Goal: Information Seeking & Learning: Learn about a topic

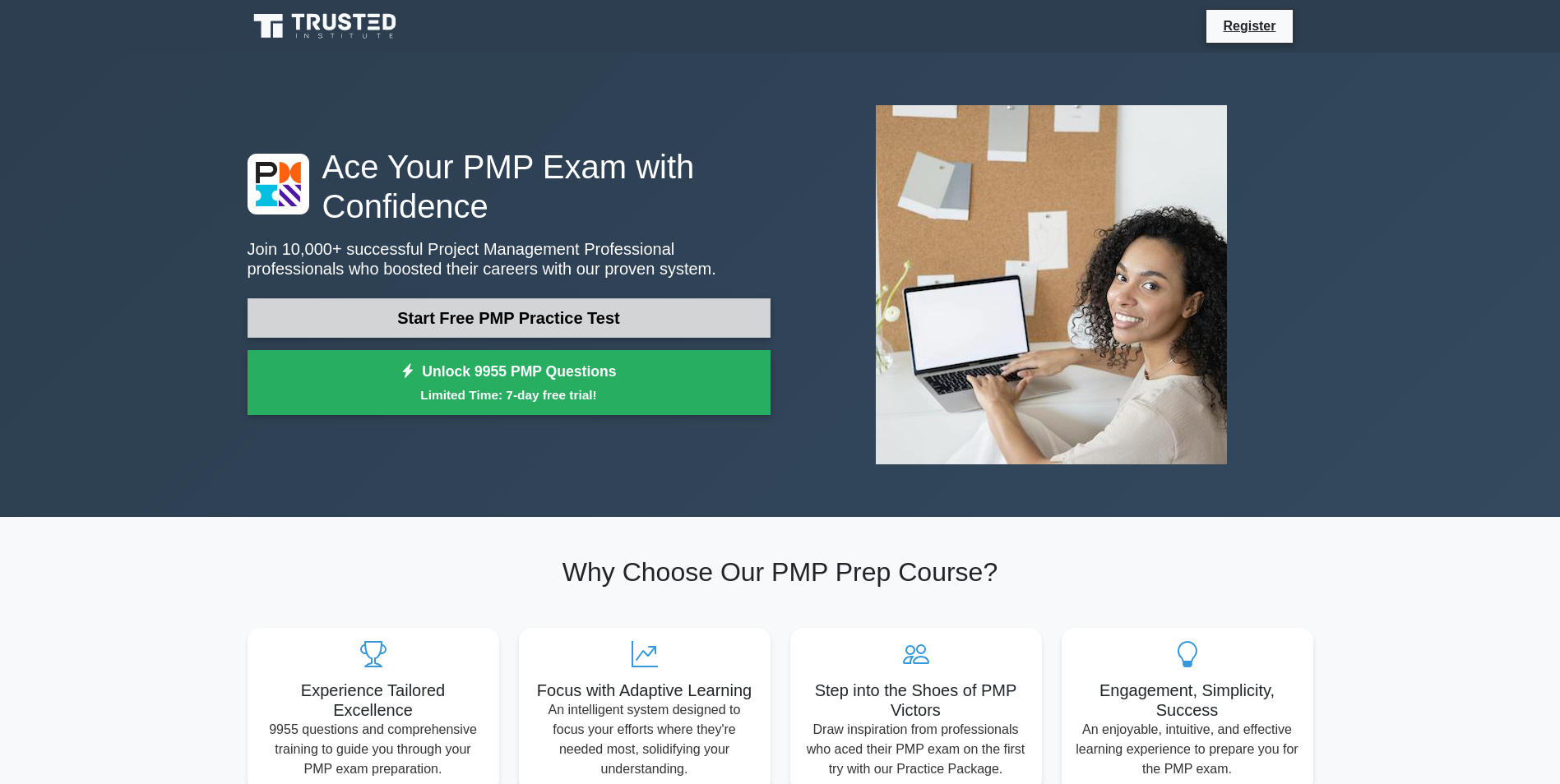
click at [521, 319] on link "Start Free PMP Practice Test" at bounding box center [509, 318] width 523 height 40
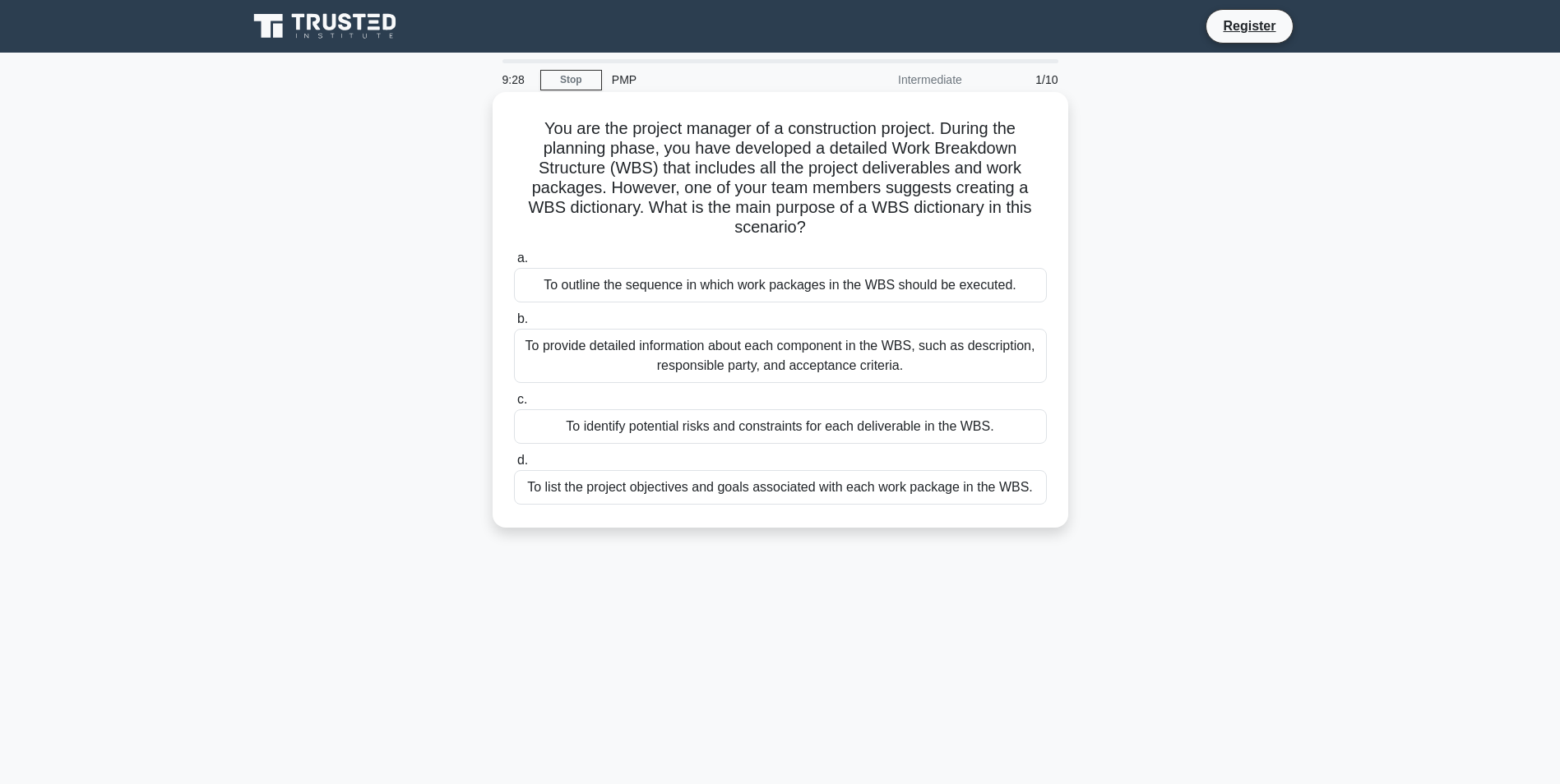
click at [1004, 367] on div "To provide detailed information about each component in the WBS, such as descri…" at bounding box center [780, 356] width 533 height 54
click at [514, 325] on input "b. To provide detailed information about each component in the WBS, such as des…" at bounding box center [514, 319] width 0 height 11
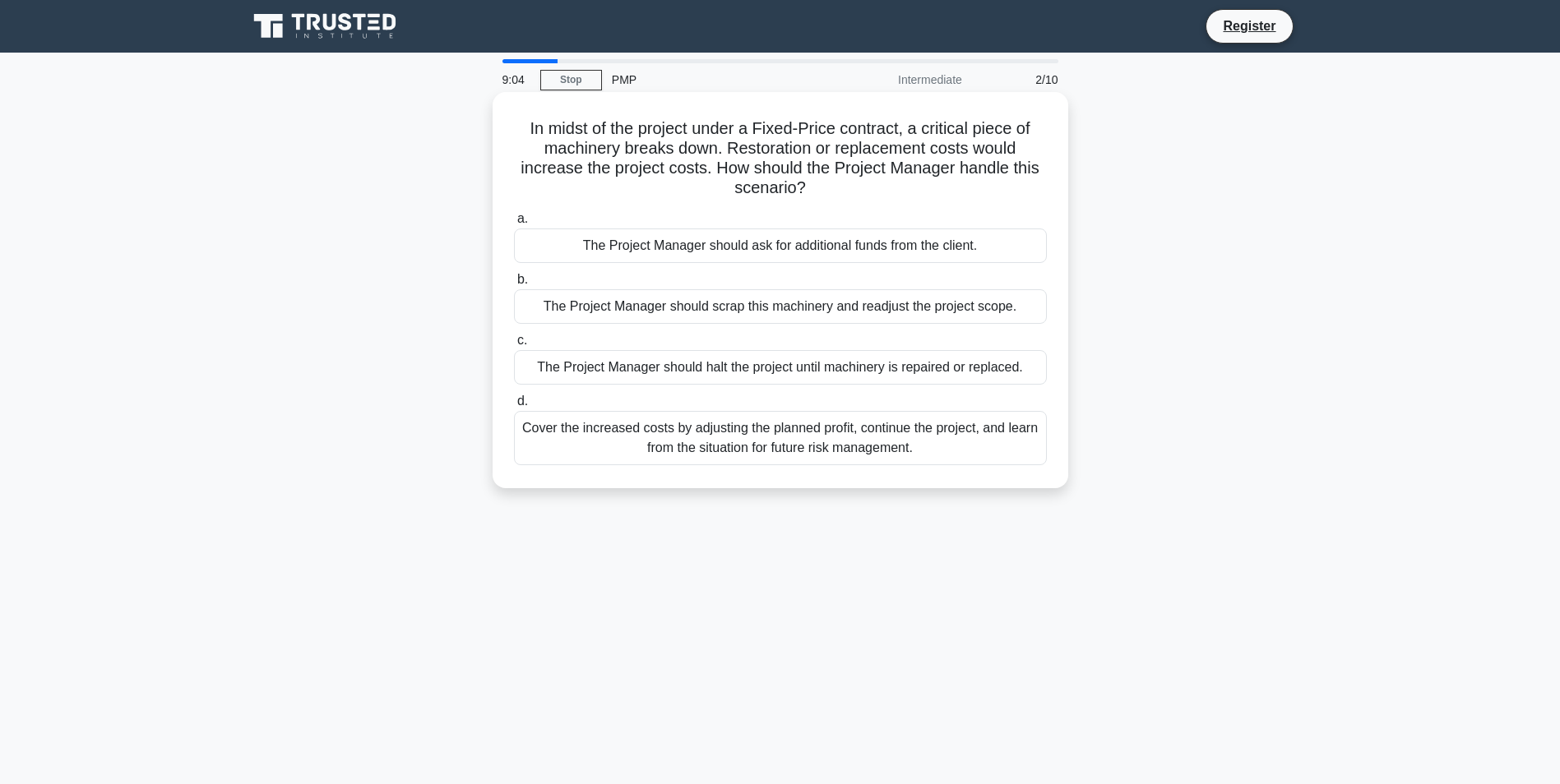
click at [830, 443] on div "Cover the increased costs by adjusting the planned profit, continue the project…" at bounding box center [780, 438] width 533 height 54
click at [514, 407] on input "d. Cover the increased costs by adjusting the planned profit, continue the proj…" at bounding box center [514, 402] width 0 height 11
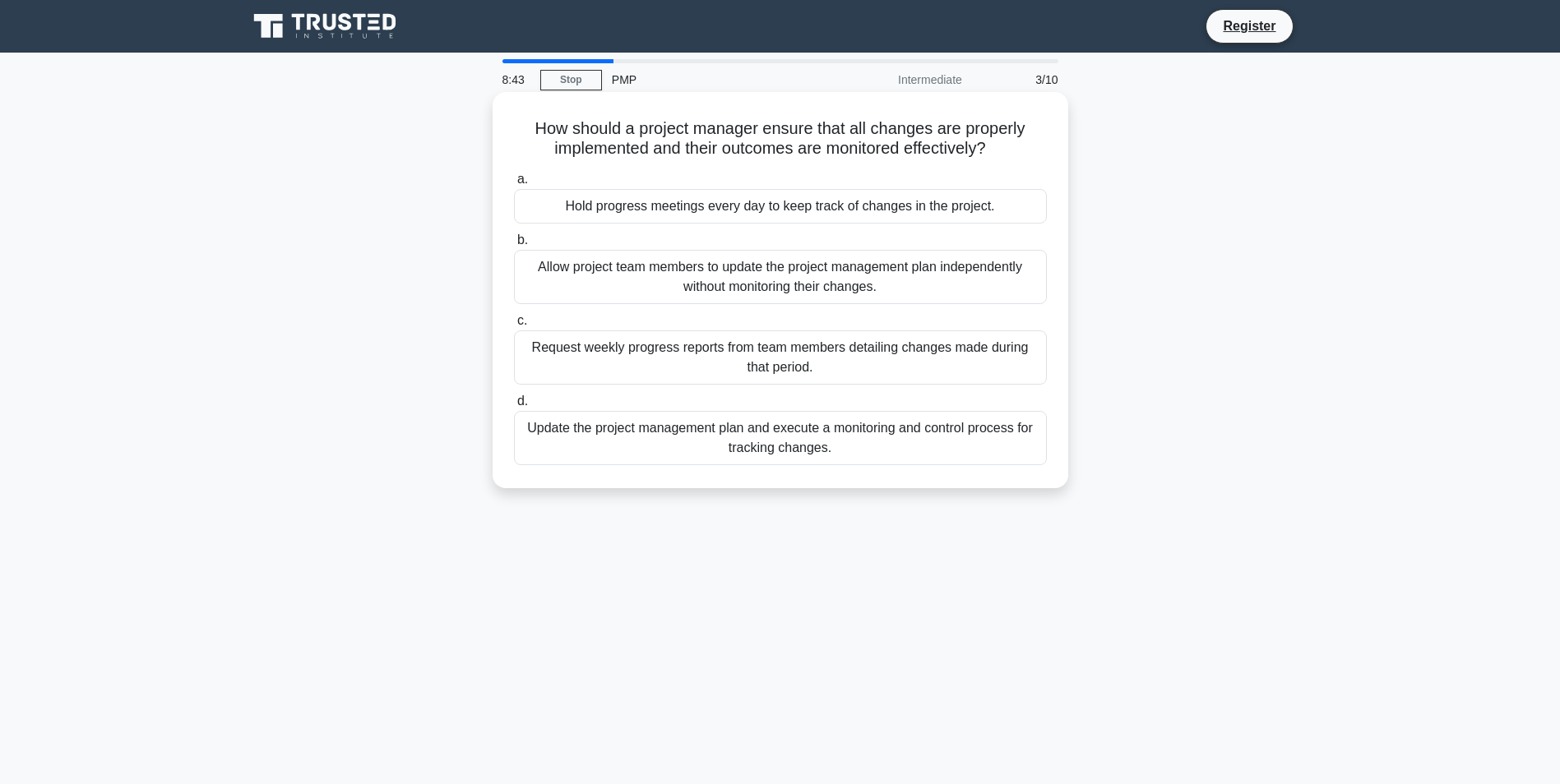
click at [949, 448] on div "Update the project management plan and execute a monitoring and control process…" at bounding box center [780, 438] width 533 height 54
click at [514, 407] on input "d. Update the project management plan and execute a monitoring and control proc…" at bounding box center [514, 402] width 0 height 11
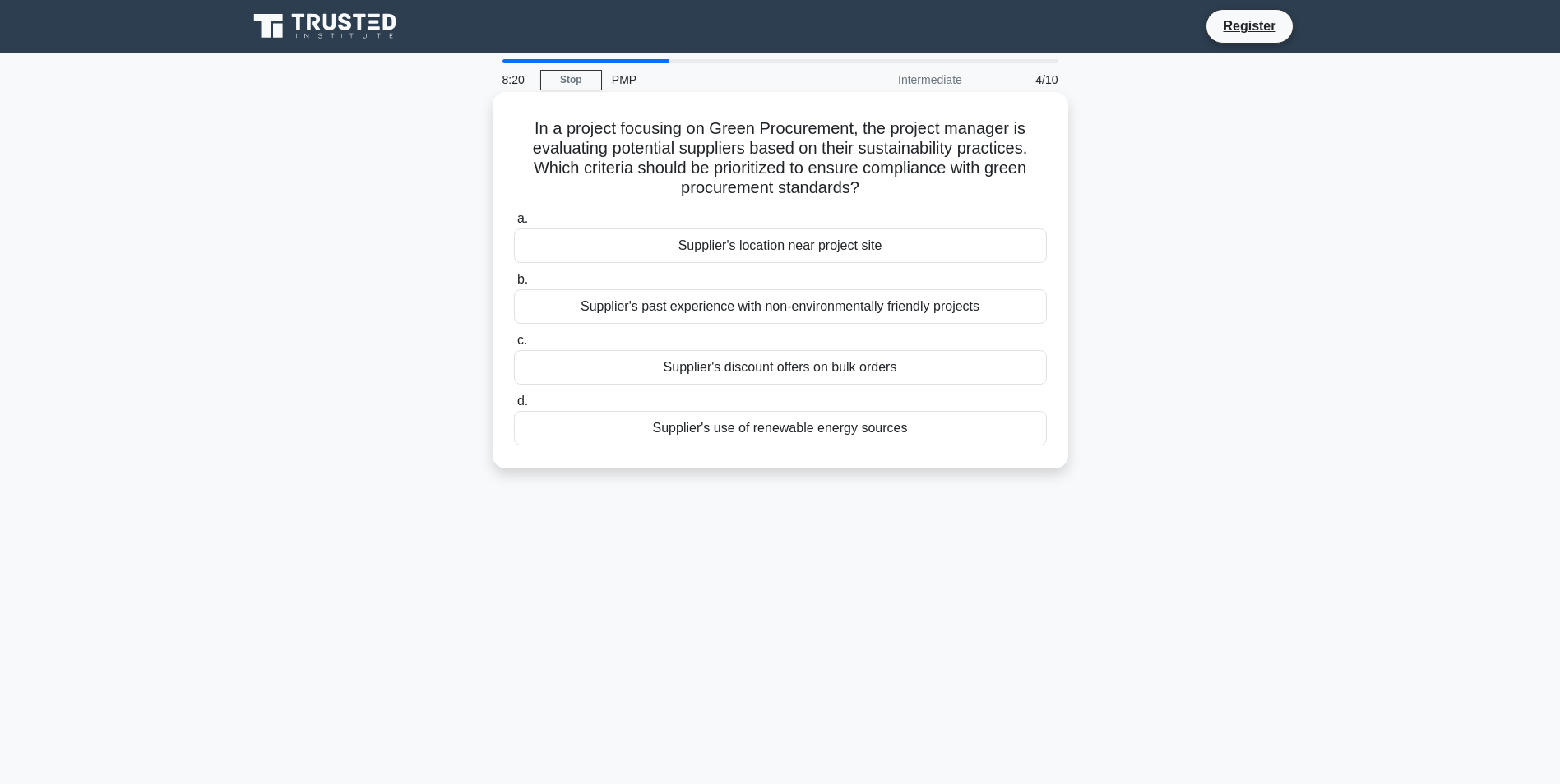
click at [842, 434] on div "Supplier's use of renewable energy sources" at bounding box center [780, 428] width 533 height 35
click at [514, 407] on input "d. Supplier's use of renewable energy sources" at bounding box center [514, 402] width 0 height 11
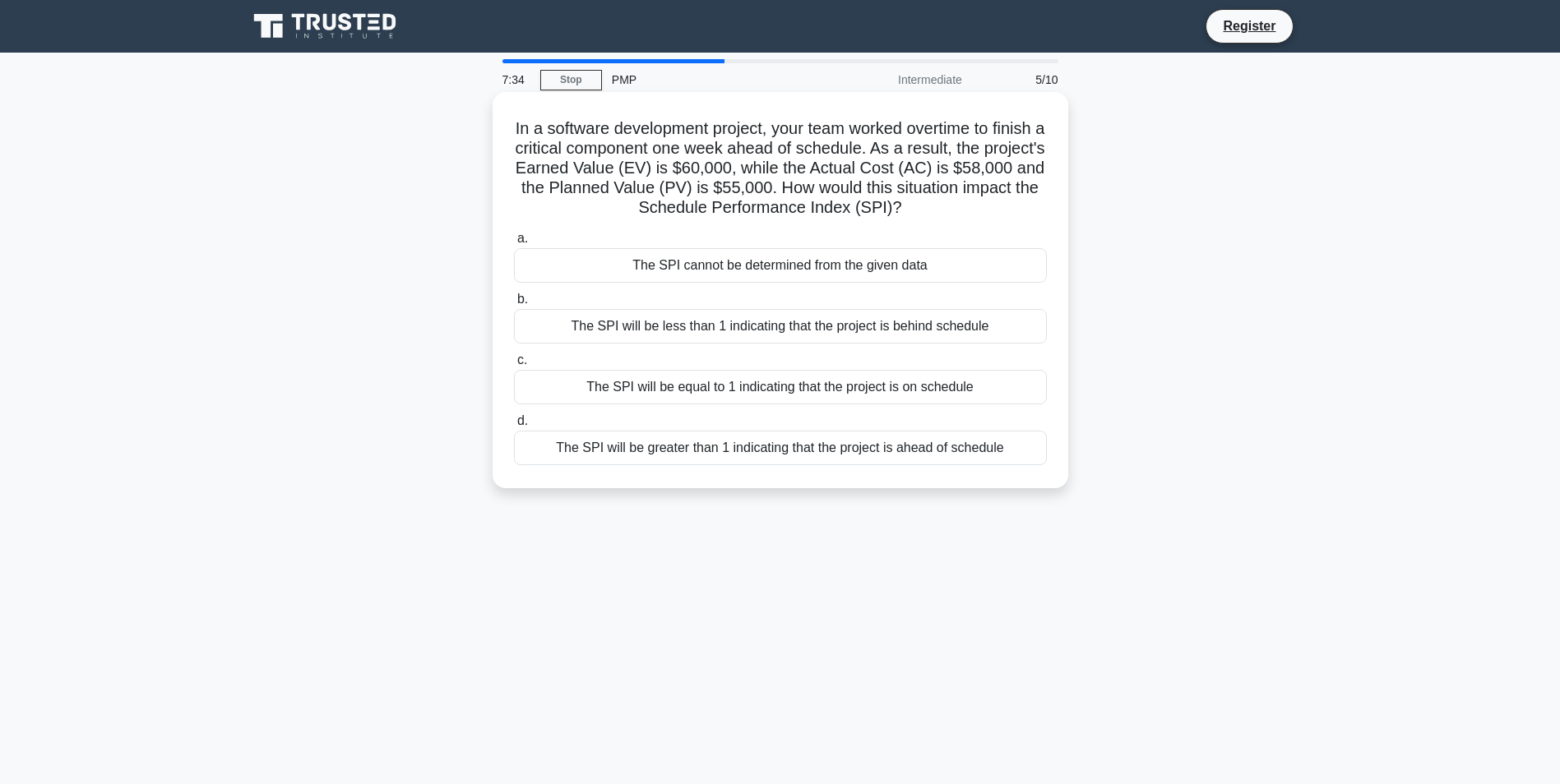
click at [828, 448] on div "The SPI will be greater than 1 indicating that the project is ahead of schedule" at bounding box center [780, 448] width 533 height 35
click at [514, 427] on input "d. The SPI will be greater than 1 indicating that the project is ahead of sched…" at bounding box center [514, 421] width 0 height 11
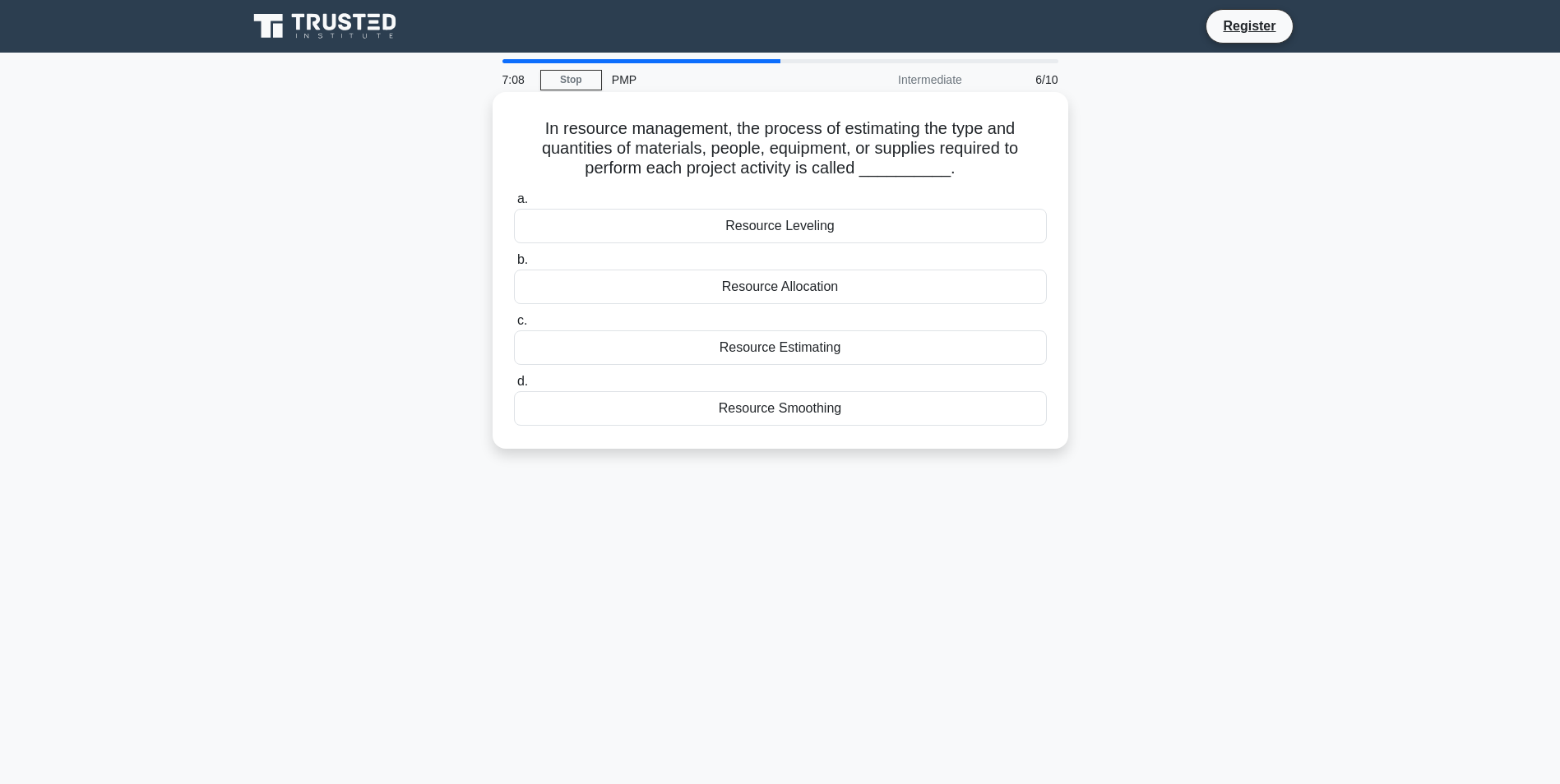
click at [853, 288] on div "Resource Allocation" at bounding box center [780, 287] width 533 height 35
click at [514, 266] on input "b. Resource Allocation" at bounding box center [514, 260] width 0 height 11
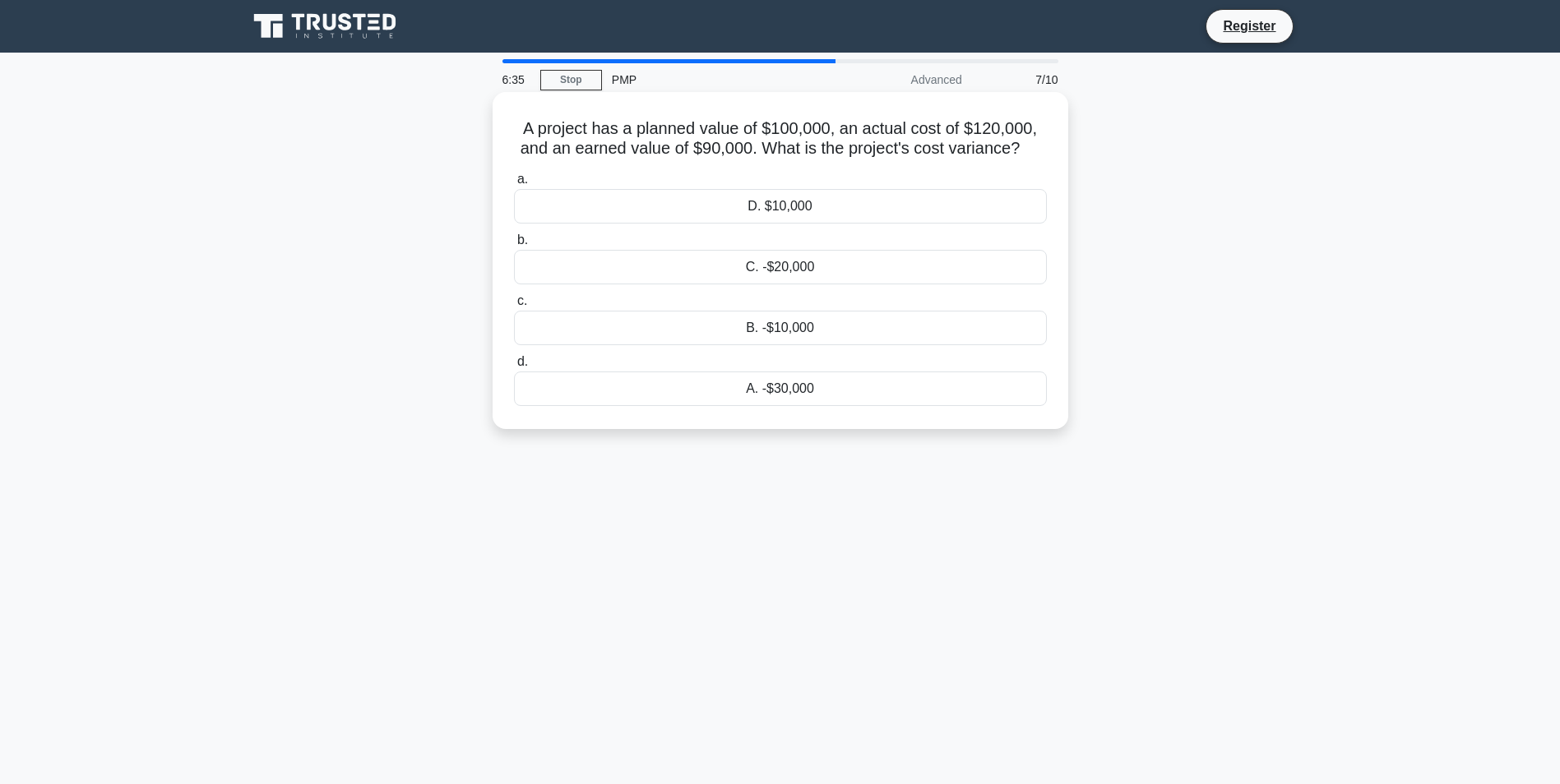
click at [805, 394] on div "A. -$30,000" at bounding box center [780, 388] width 533 height 35
click at [514, 367] on input "d. A. -$30,000" at bounding box center [514, 362] width 0 height 11
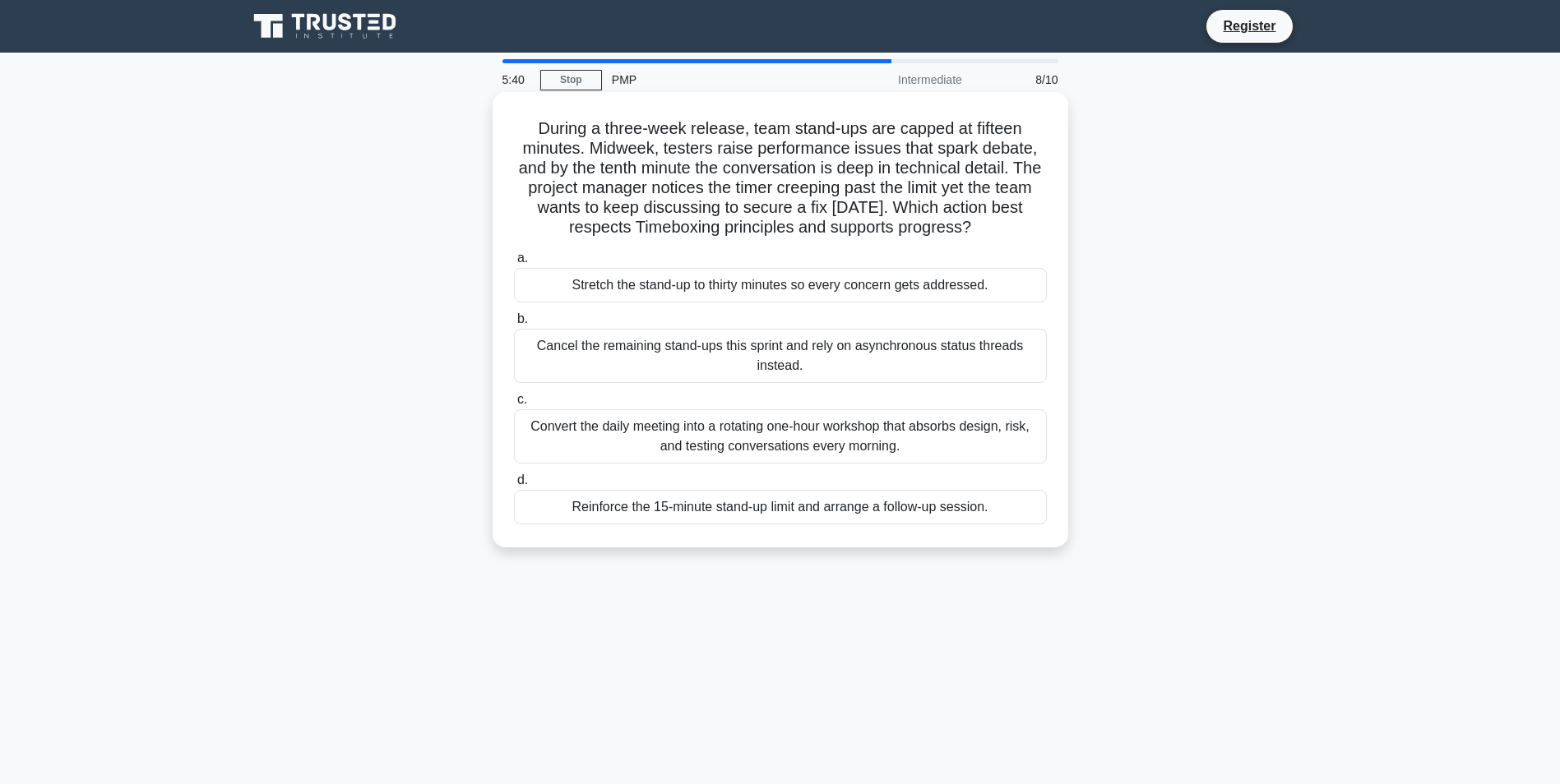
click at [805, 294] on div "Stretch the stand-up to thirty minutes so every concern gets addressed." at bounding box center [780, 285] width 533 height 35
click at [514, 264] on input "a. Stretch the stand-up to thirty minutes so every concern gets addressed." at bounding box center [514, 258] width 0 height 11
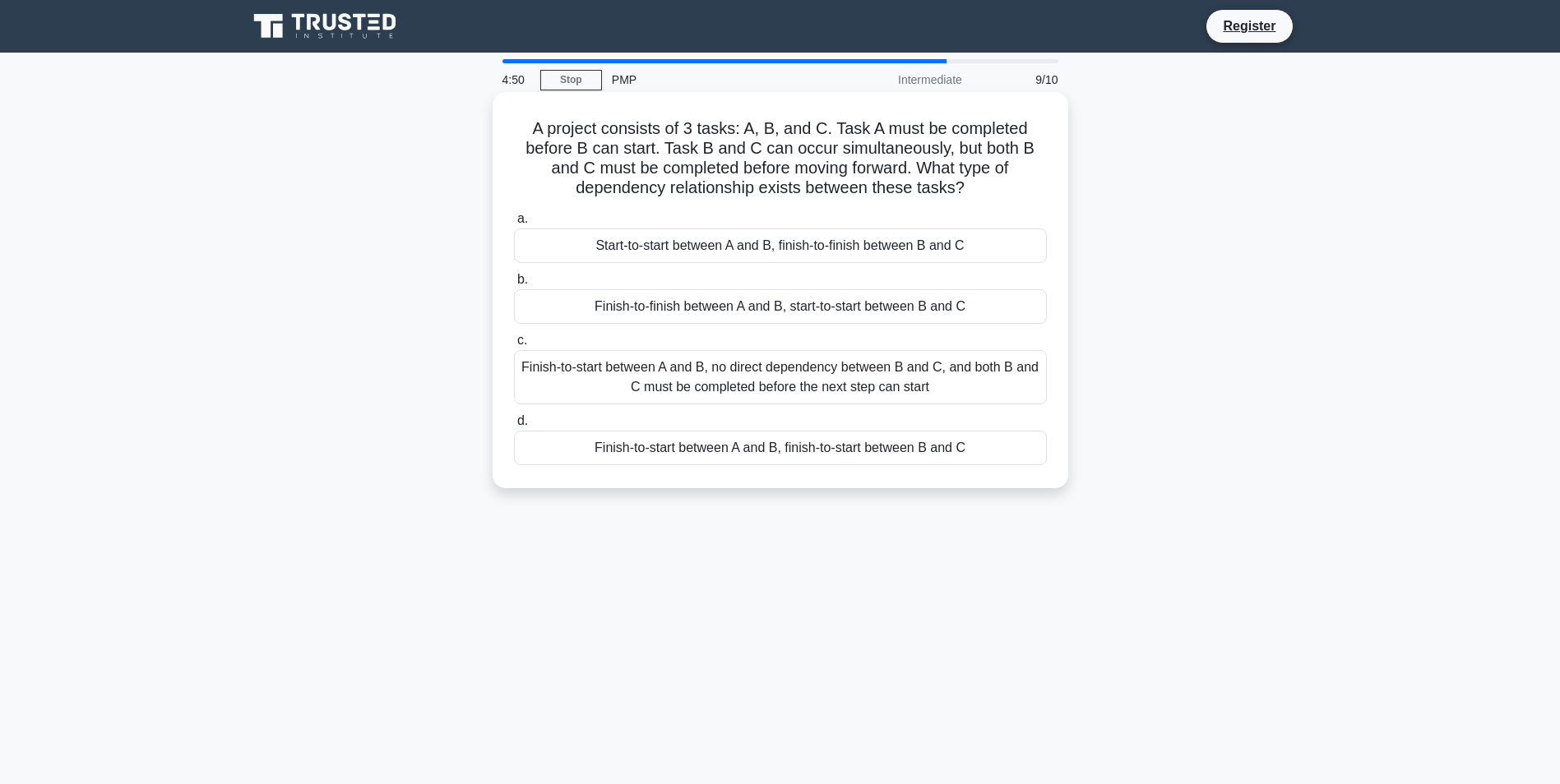
click at [804, 387] on div "Finish-to-start between A and B, no direct dependency between B and C, and both…" at bounding box center [780, 377] width 533 height 54
click at [514, 346] on input "c. Finish-to-start between A and B, no direct dependency between B and C, and b…" at bounding box center [514, 340] width 0 height 11
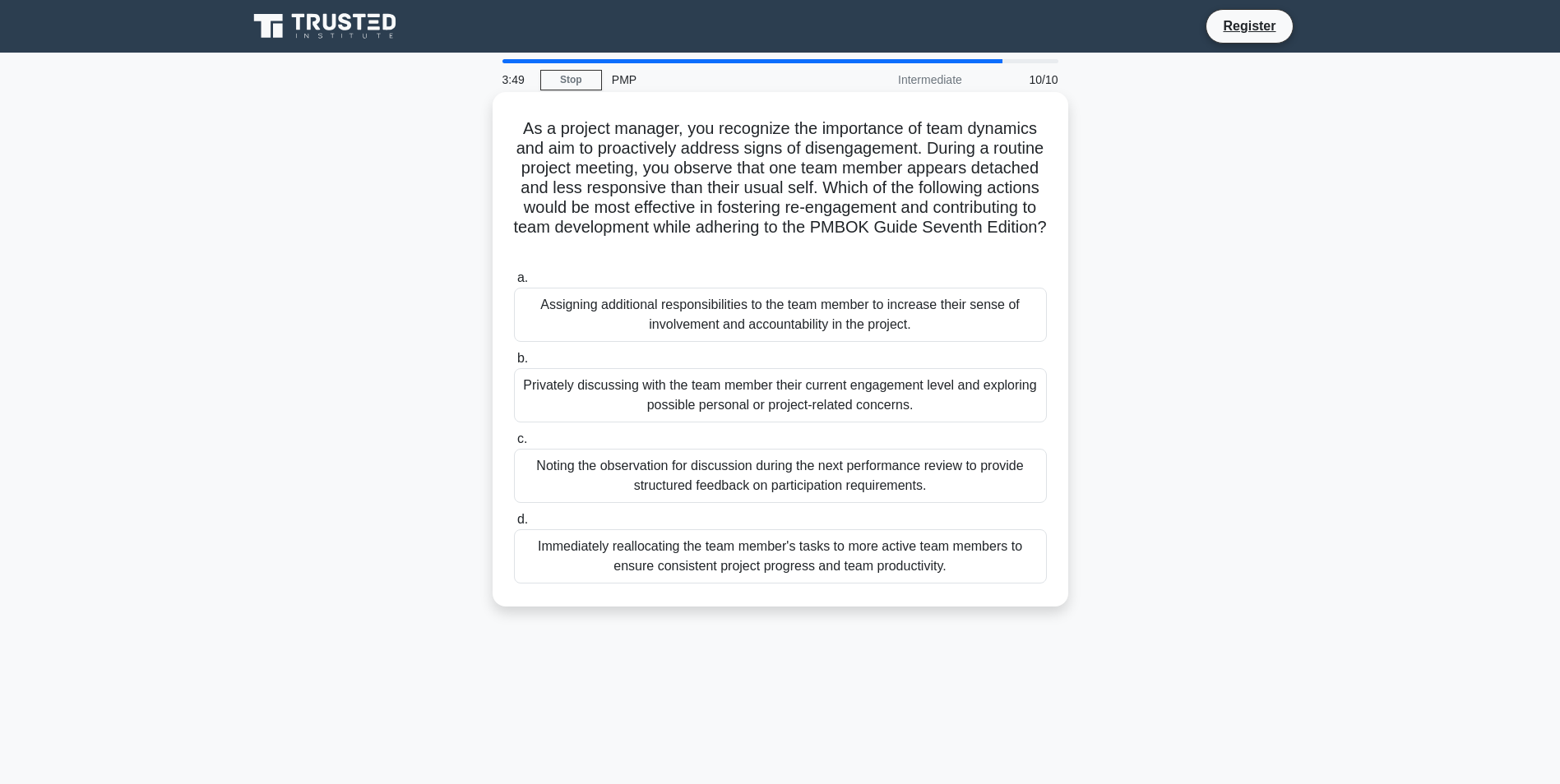
click at [913, 399] on div "Privately discussing with the team member their current engagement level and ex…" at bounding box center [780, 395] width 533 height 54
click at [514, 365] on input "b. Privately discussing with the team member their current engagement level and…" at bounding box center [514, 359] width 0 height 11
